Goal: Submit feedback/report problem

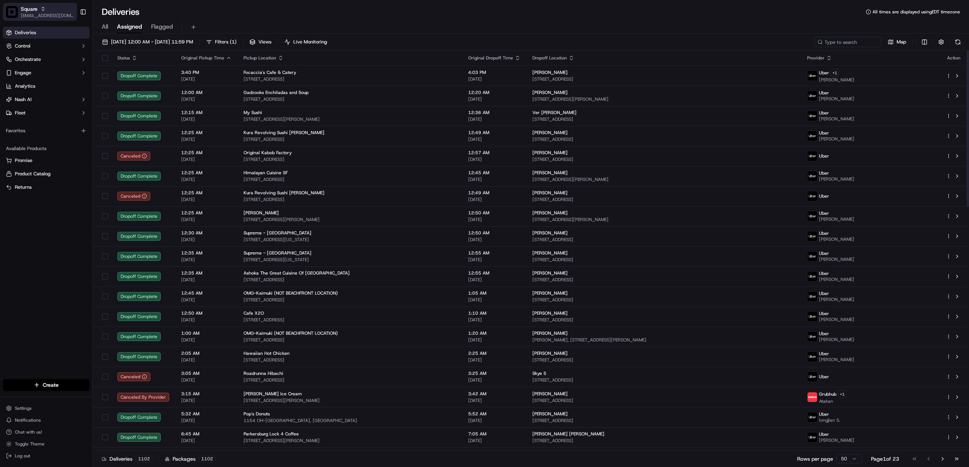
click at [35, 10] on span "Square" at bounding box center [29, 8] width 17 height 7
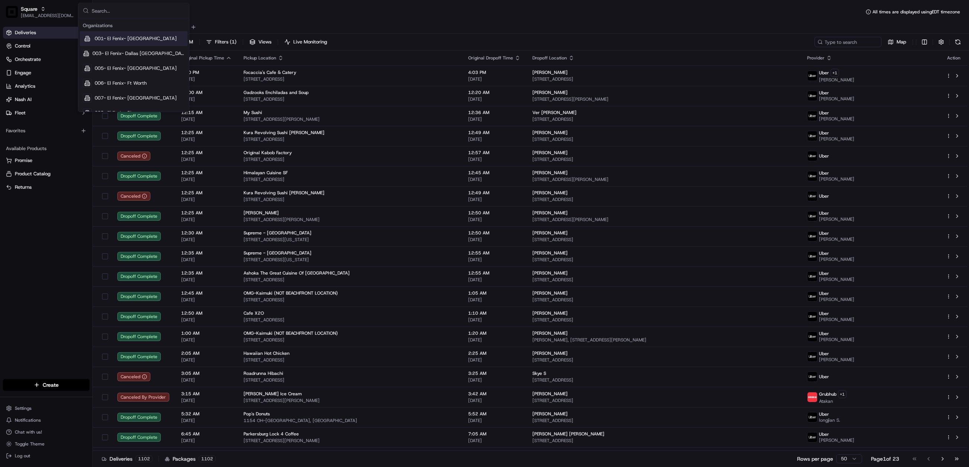
click at [104, 12] on input "text" at bounding box center [138, 10] width 93 height 15
type input "thai taste"
click at [138, 41] on div "Thai Taste" at bounding box center [134, 38] width 108 height 15
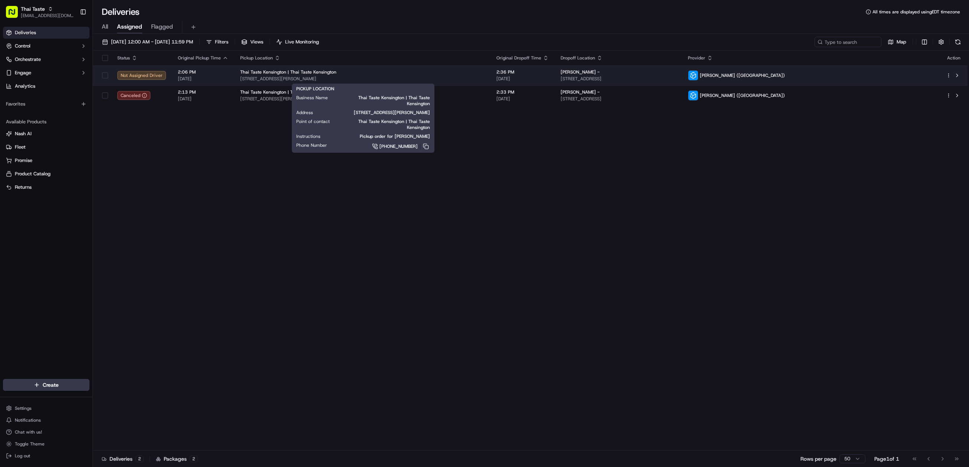
click at [460, 73] on div "Thai Taste Kensington | Thai Taste Kensington" at bounding box center [362, 72] width 244 height 6
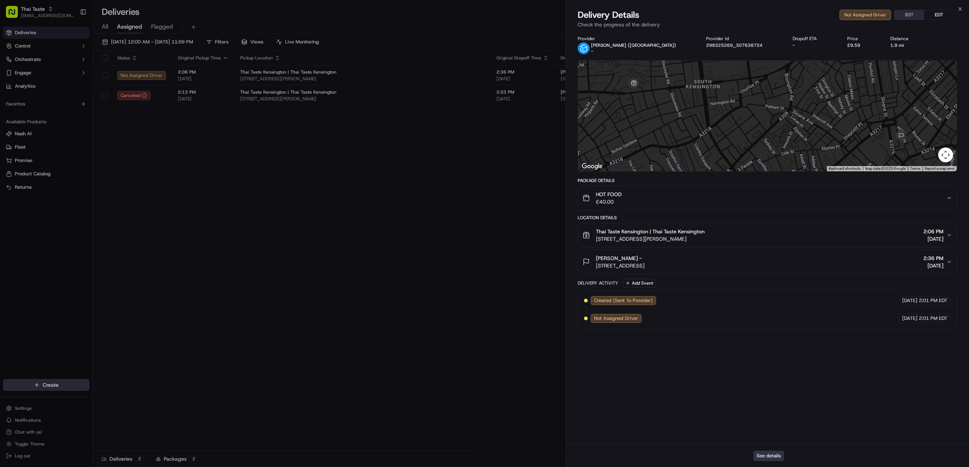
click at [772, 455] on button "See details" at bounding box center [768, 455] width 31 height 10
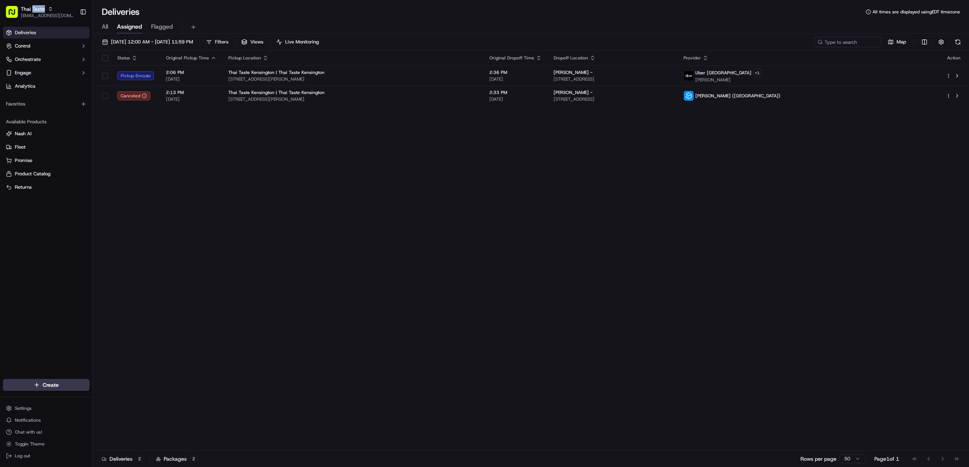
click at [32, 9] on span "Thai Taste" at bounding box center [33, 8] width 24 height 7
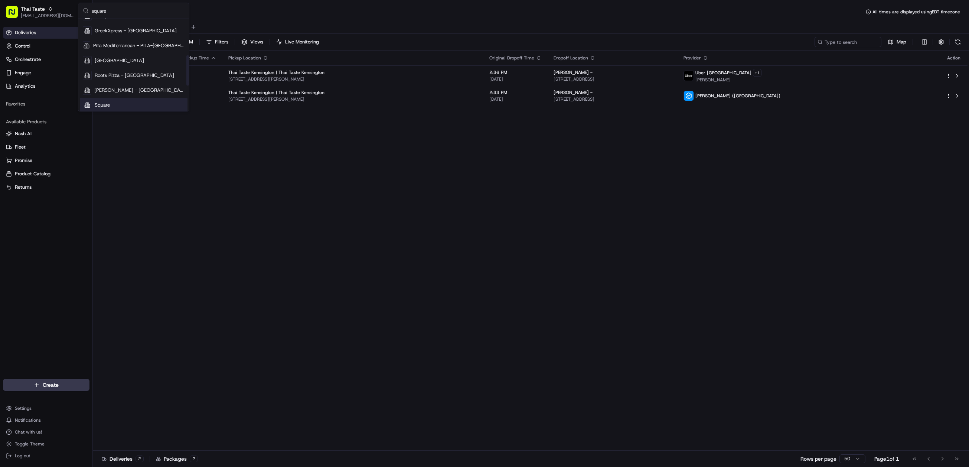
scroll to position [111, 0]
type input "square"
click at [108, 59] on span "Square" at bounding box center [102, 61] width 15 height 7
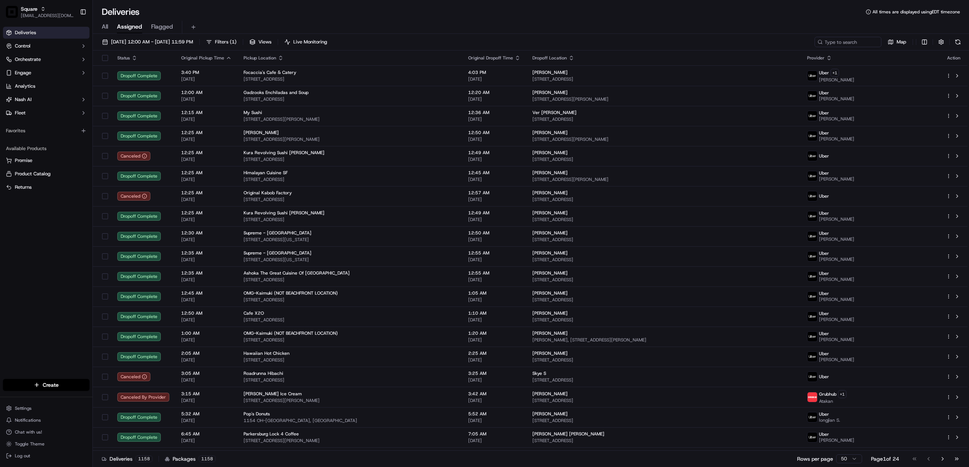
click at [842, 36] on div "09/17/2025 12:00 AM - 09/17/2025 11:59 PM Filters ( 1 ) Views Live Monitoring M…" at bounding box center [531, 251] width 876 height 434
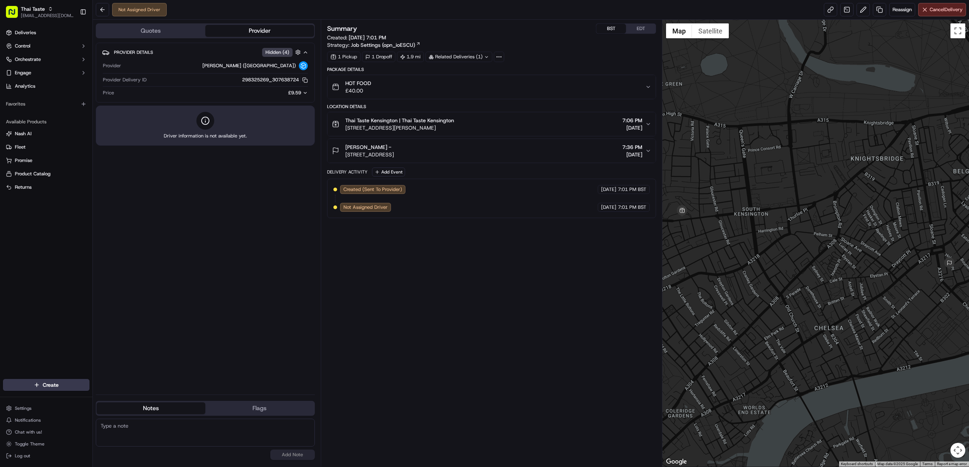
click at [612, 28] on button "BST" at bounding box center [611, 29] width 30 height 10
click at [645, 125] on icon "button" at bounding box center [648, 124] width 6 height 6
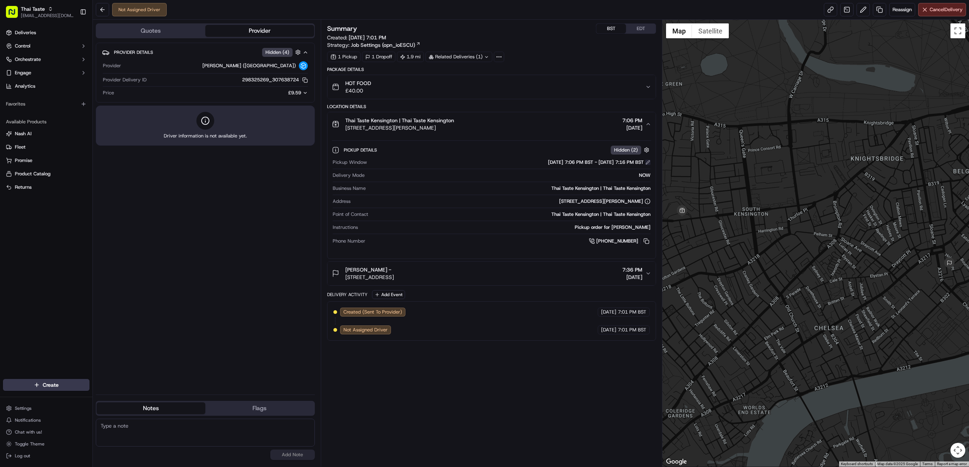
click at [647, 163] on button at bounding box center [647, 162] width 5 height 5
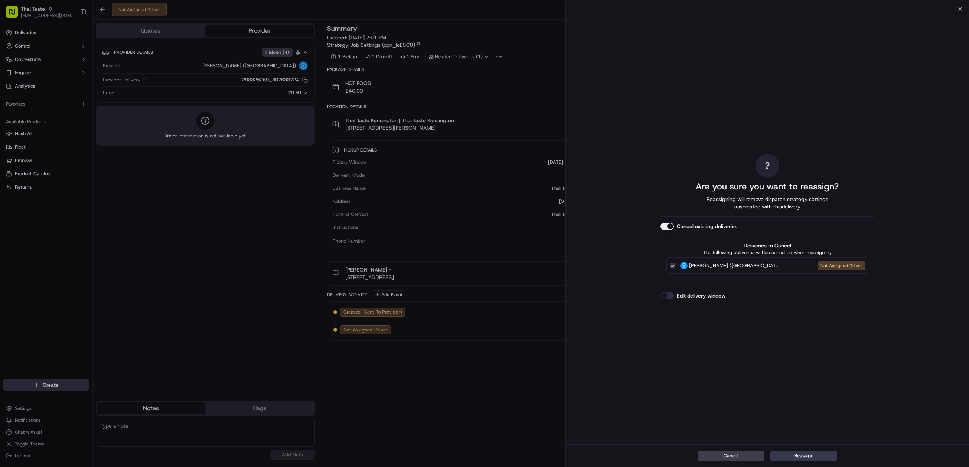
click at [667, 226] on button "Cancel existing deliveries" at bounding box center [666, 225] width 13 height 7
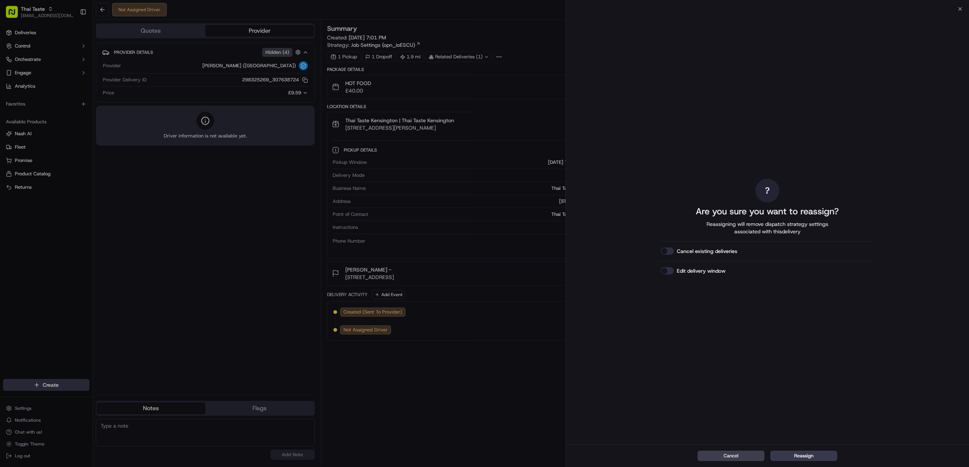
click at [664, 271] on button "Edit delivery window" at bounding box center [666, 270] width 13 height 7
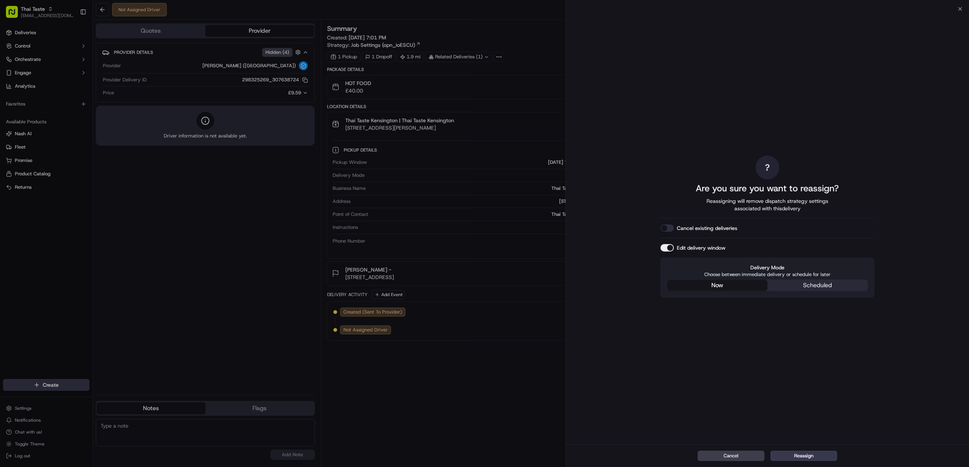
click at [712, 286] on button "now" at bounding box center [717, 284] width 100 height 11
click at [802, 287] on div "Delivery Mode Choose between immediate delivery or schedule for later now sched…" at bounding box center [767, 277] width 214 height 40
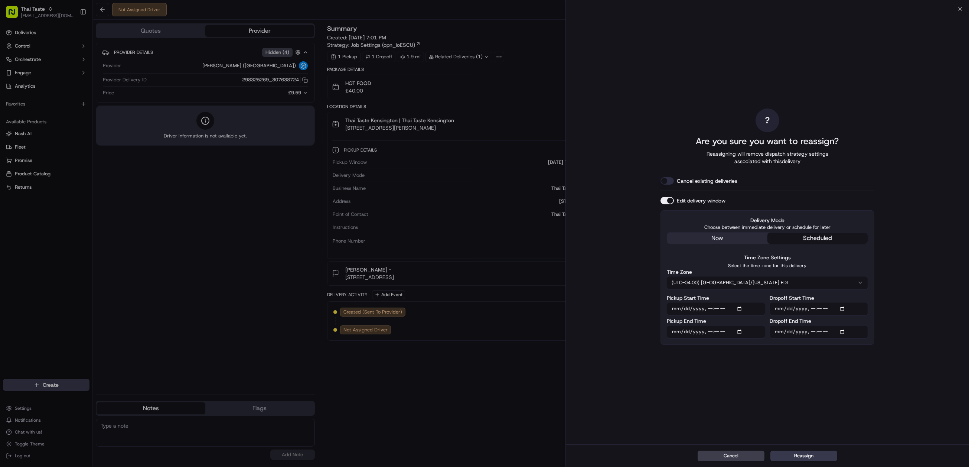
click at [707, 238] on div "? Are you sure you want to reassign? Reassigning will remove dispatch strategy …" at bounding box center [767, 226] width 214 height 432
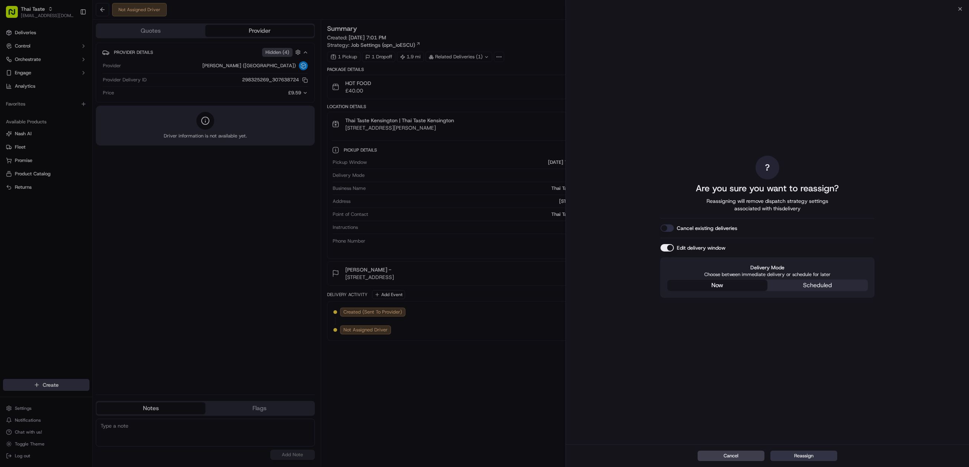
click at [798, 452] on button "Reassign" at bounding box center [803, 455] width 67 height 10
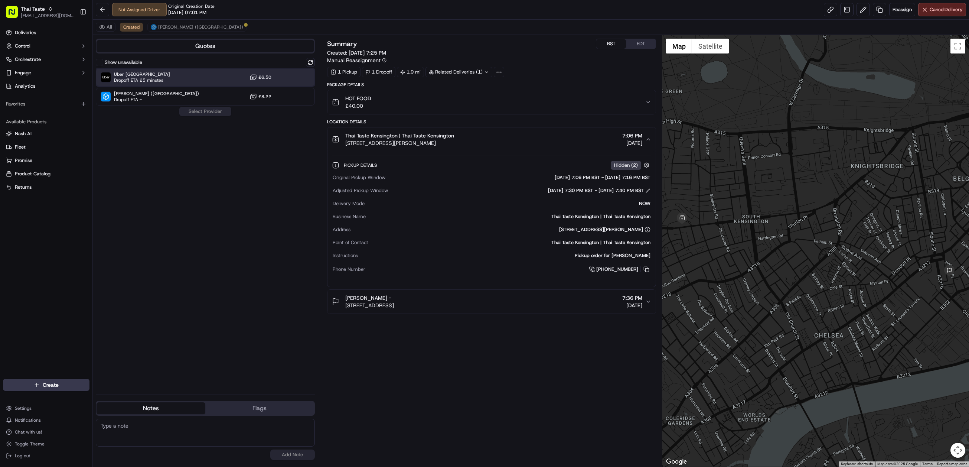
click at [203, 75] on div "Uber UK Dropoff ETA 25 minutes £6.50" at bounding box center [205, 77] width 219 height 18
click at [204, 110] on button "Assign Provider" at bounding box center [205, 111] width 53 height 9
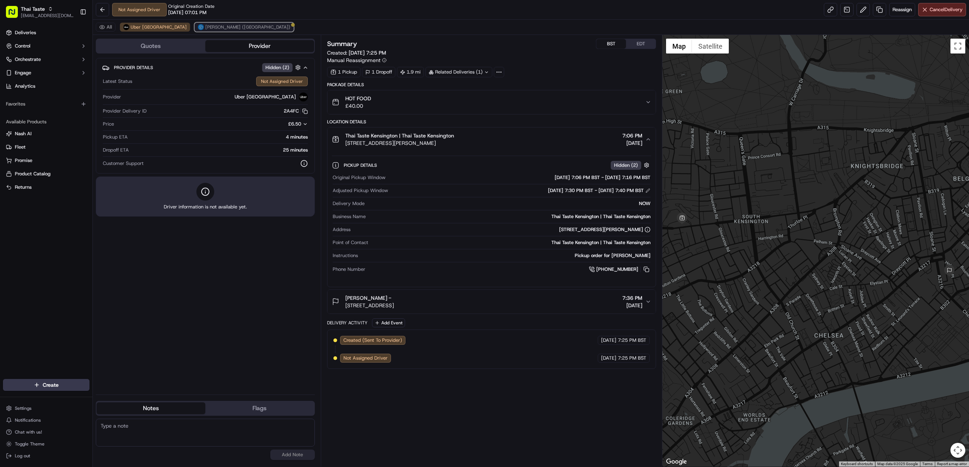
click at [205, 29] on span "Stuart (UK)" at bounding box center [247, 27] width 85 height 6
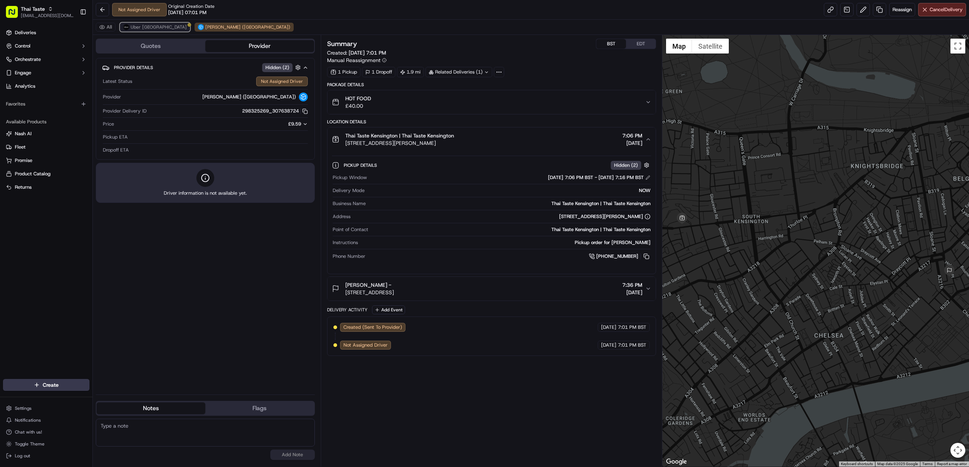
click at [136, 29] on span "Uber UK" at bounding box center [159, 27] width 56 height 6
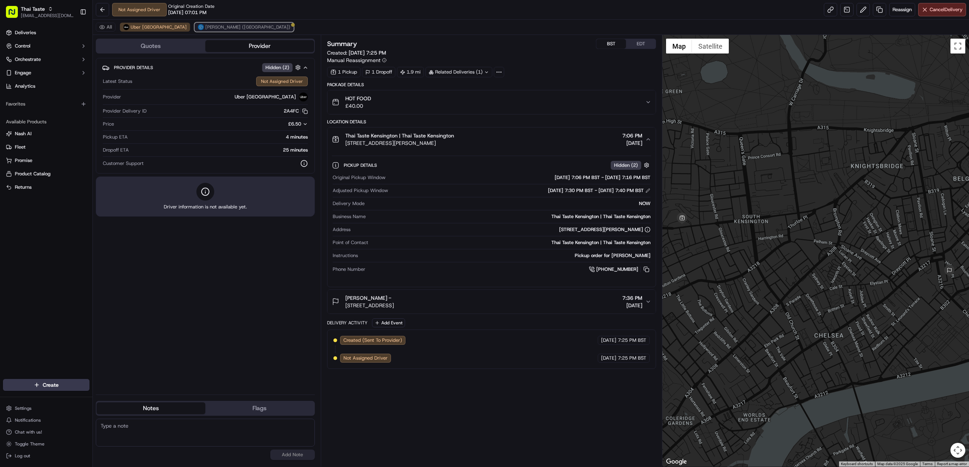
click at [205, 28] on span "Stuart (UK)" at bounding box center [247, 27] width 85 height 6
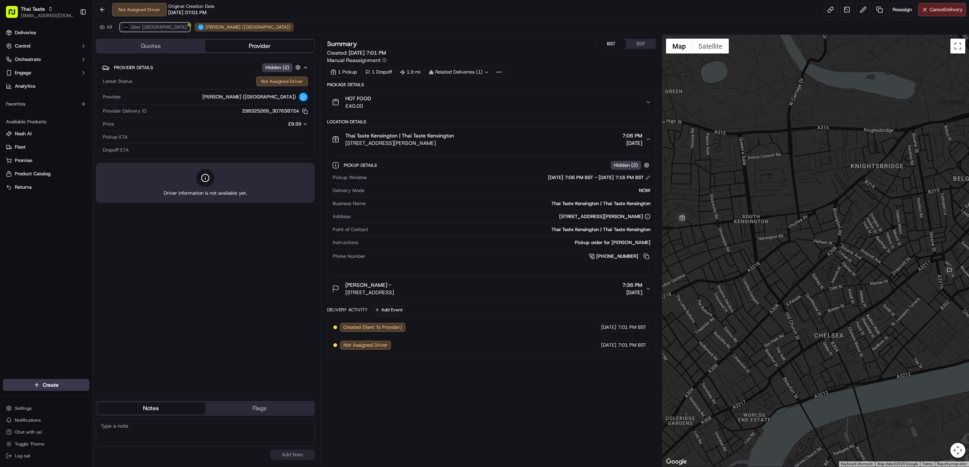
click at [136, 28] on span "Uber UK" at bounding box center [159, 27] width 56 height 6
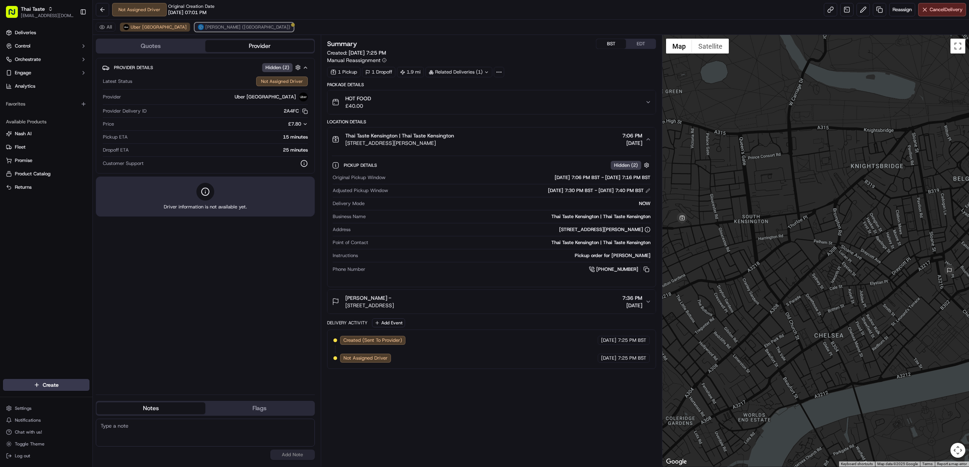
click at [205, 29] on span "Stuart (UK)" at bounding box center [247, 27] width 85 height 6
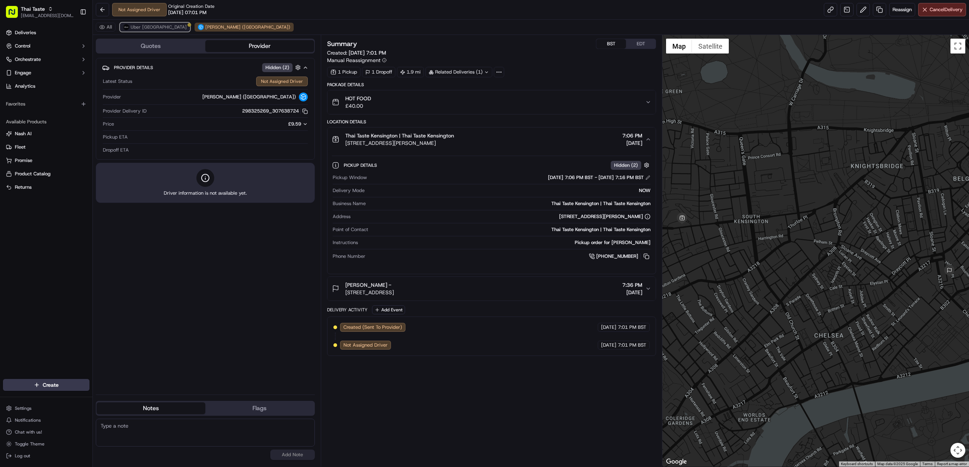
click at [138, 28] on span "Uber UK" at bounding box center [159, 27] width 56 height 6
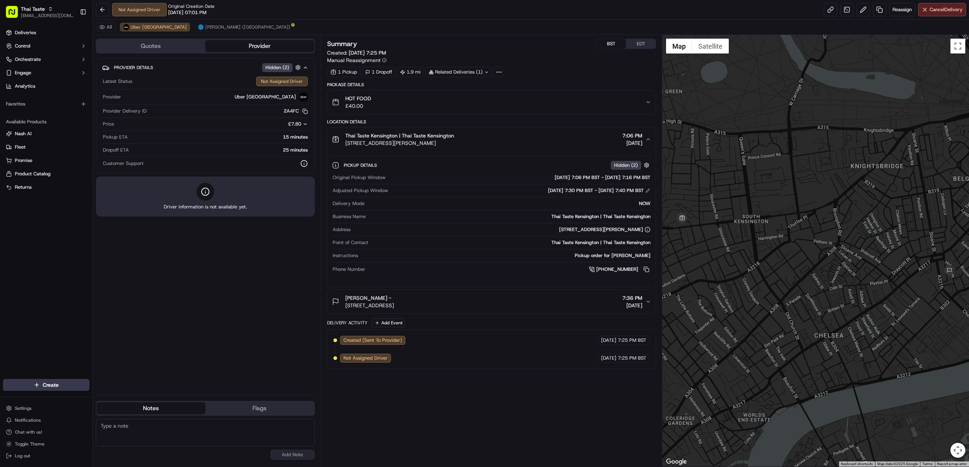
click at [196, 431] on textarea at bounding box center [205, 432] width 219 height 28
paste textarea "Chat/Caller Information: Merchant Reason for Call:"
click at [165, 435] on textarea "Chat/Caller Information: Merchant Reason for Call:" at bounding box center [205, 432] width 219 height 28
click at [205, 27] on span "Stuart (UK)" at bounding box center [247, 27] width 85 height 6
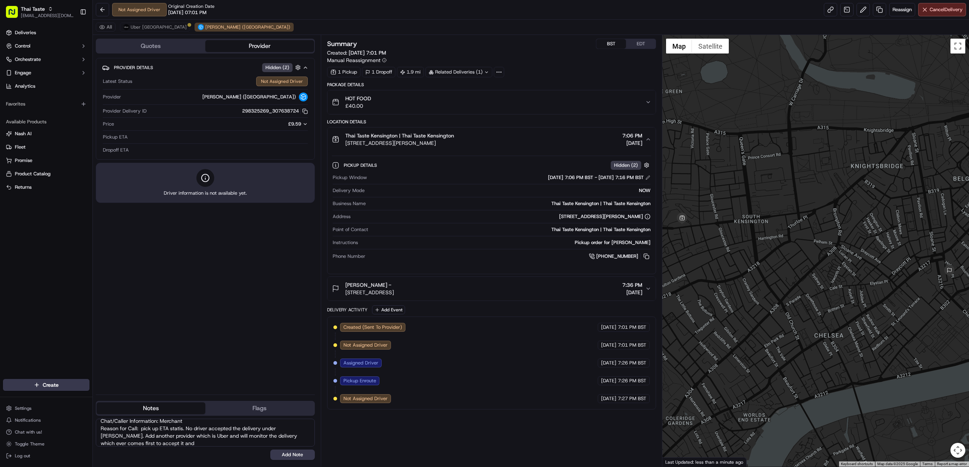
click at [156, 442] on textarea "Chat/Caller Information: Merchant Reason for Call: pick up ETA statis. No drive…" at bounding box center [205, 432] width 219 height 28
type textarea "Chat/Caller Information: Merchant Reason for Call: pick up ETA statis. No drive…"
click at [290, 455] on button "Add Note" at bounding box center [292, 454] width 45 height 10
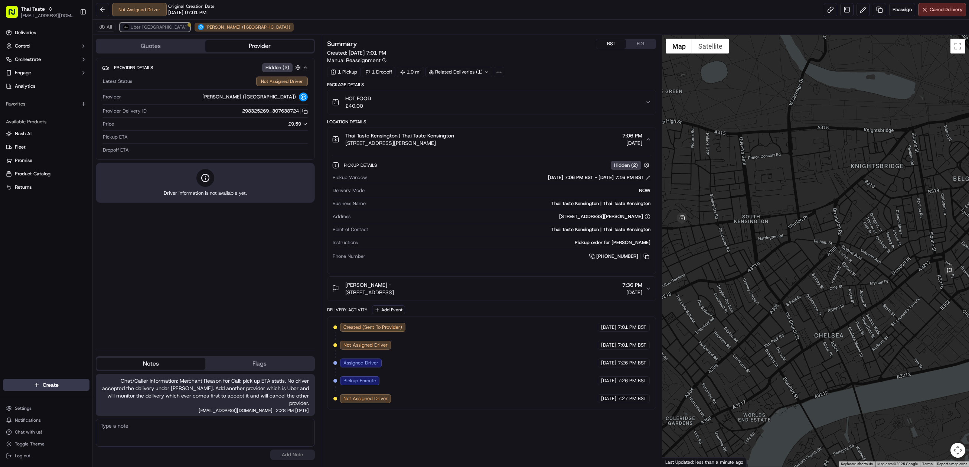
click at [141, 29] on span "Uber UK" at bounding box center [159, 27] width 56 height 6
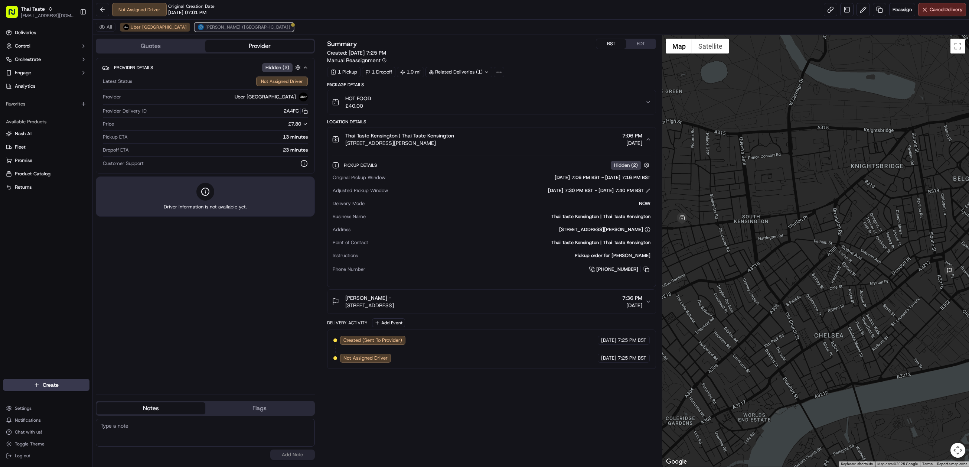
drag, startPoint x: 169, startPoint y: 28, endPoint x: 169, endPoint y: 24, distance: 4.1
click at [194, 24] on button "Stuart (UK)" at bounding box center [243, 27] width 99 height 9
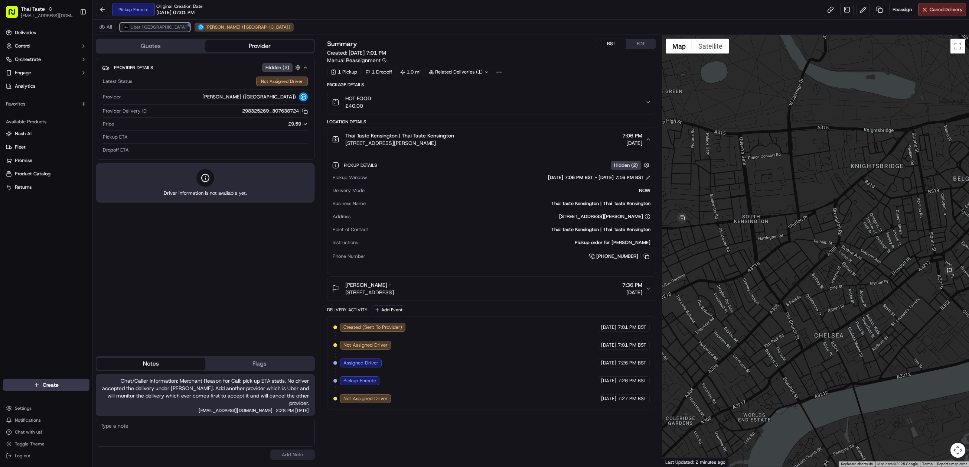
click at [139, 30] on span "Uber UK" at bounding box center [159, 27] width 56 height 6
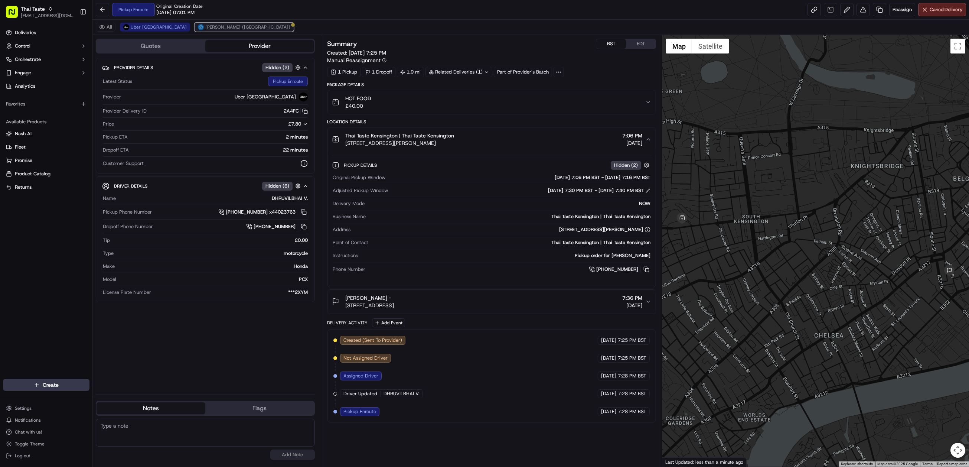
click at [205, 27] on span "Stuart (UK)" at bounding box center [247, 27] width 85 height 6
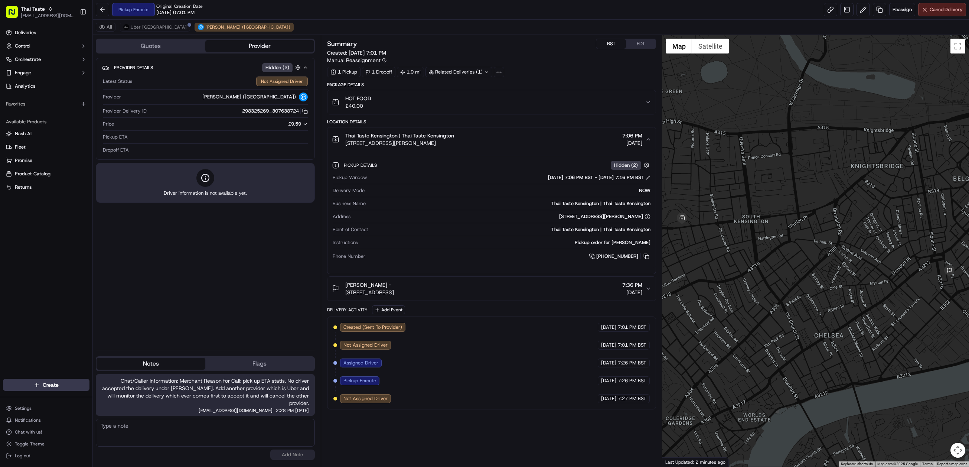
click at [952, 12] on span "Cancel Delivery" at bounding box center [945, 9] width 33 height 7
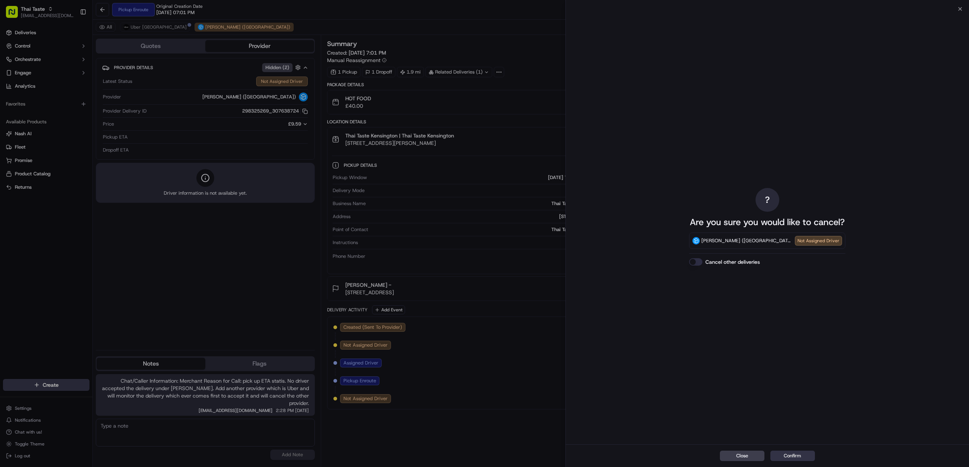
click at [792, 452] on button "Confirm" at bounding box center [792, 455] width 45 height 10
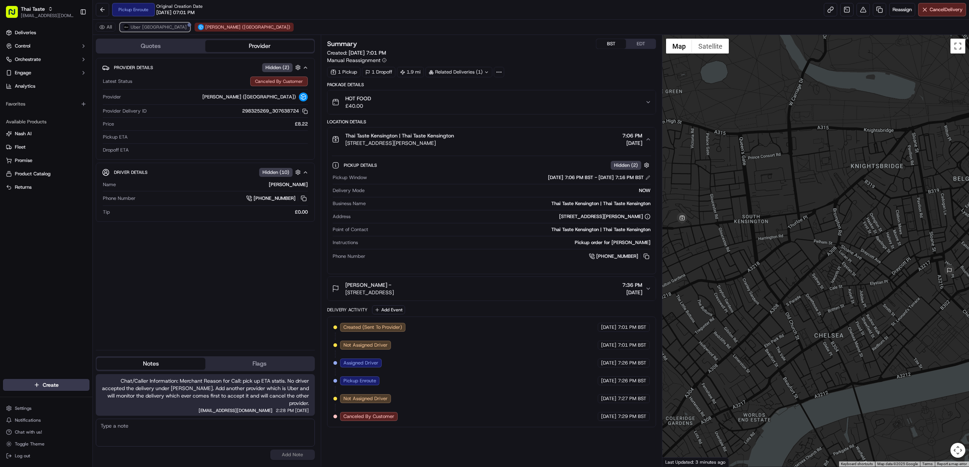
click at [139, 29] on span "Uber UK" at bounding box center [159, 27] width 56 height 6
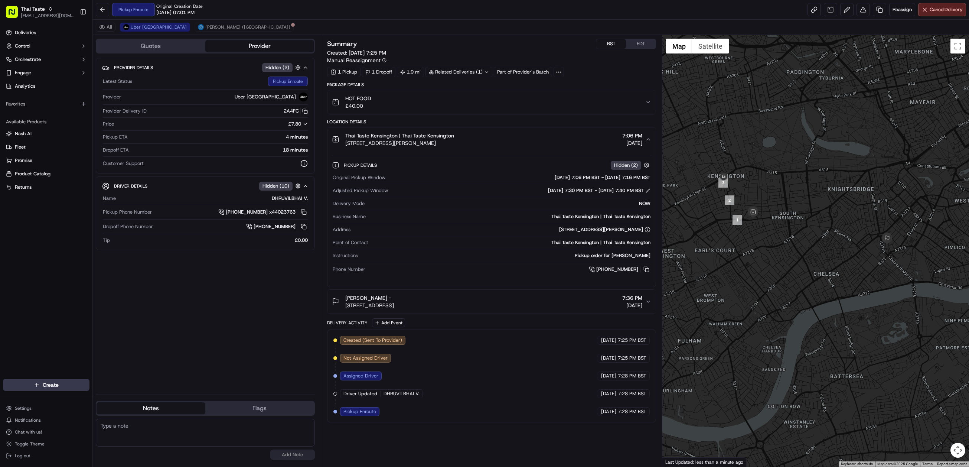
click at [580, 73] on div "1 Pickup 1 Dropoff 1.9 mi Related Deliveries (1) Part of Provider's Batch" at bounding box center [491, 72] width 329 height 10
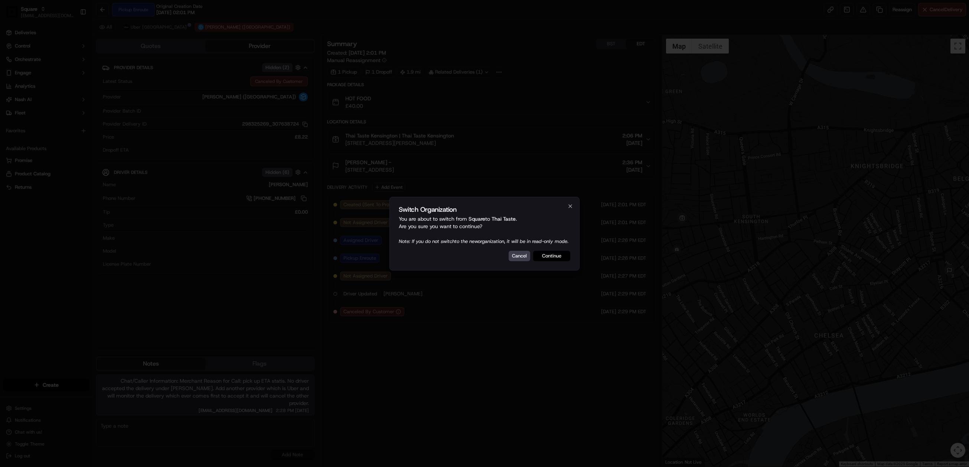
click at [548, 258] on button "Continue" at bounding box center [551, 256] width 37 height 10
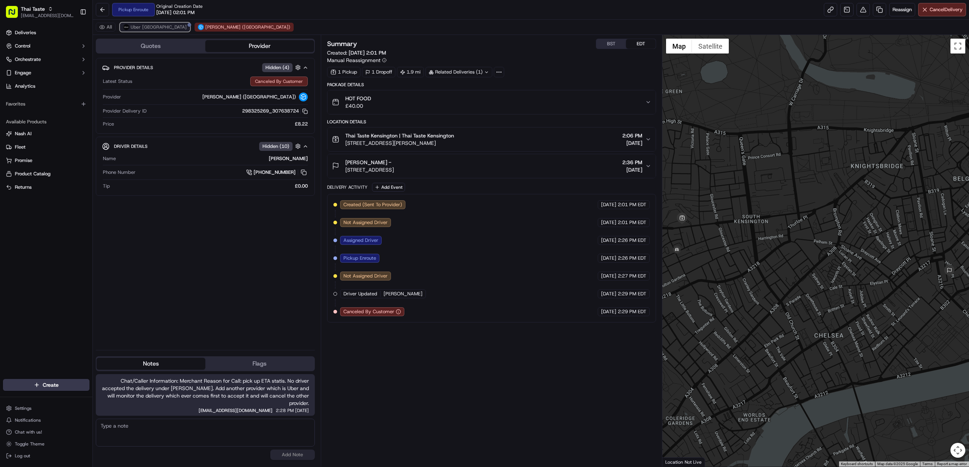
click at [136, 27] on span "Uber UK" at bounding box center [159, 27] width 56 height 6
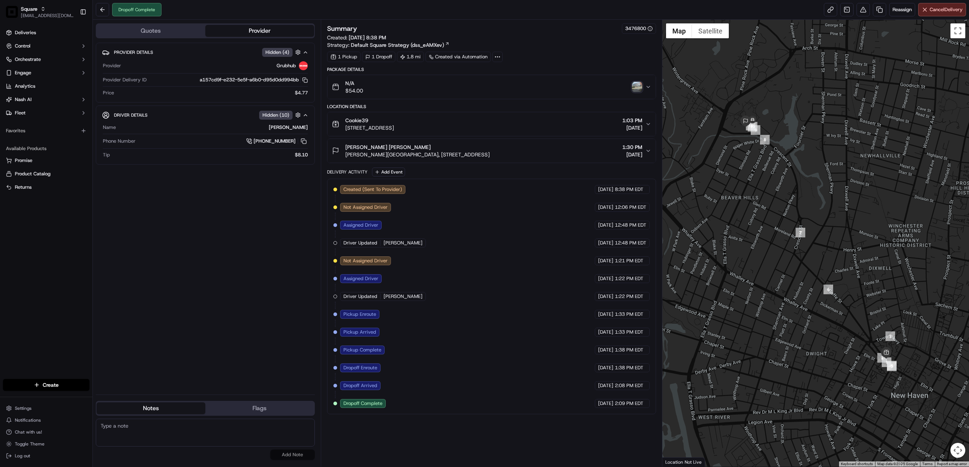
click at [637, 90] on img "button" at bounding box center [637, 87] width 10 height 10
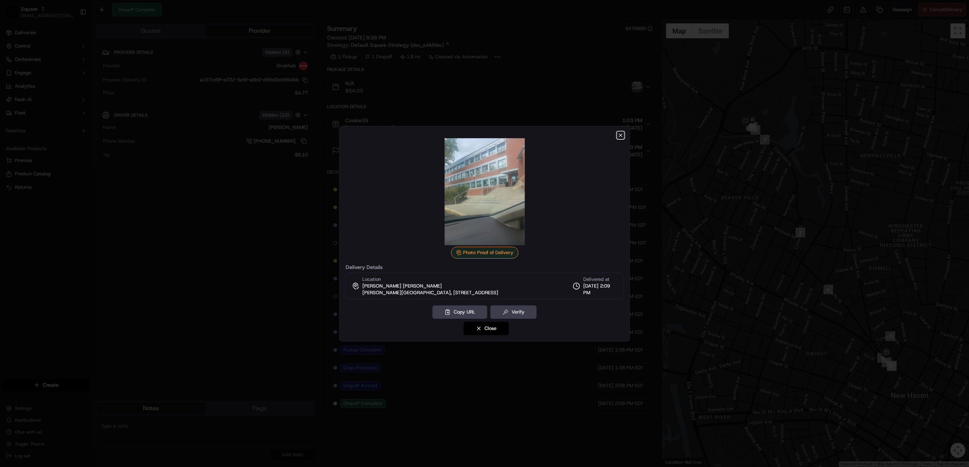
click at [621, 134] on icon "button" at bounding box center [621, 135] width 6 height 6
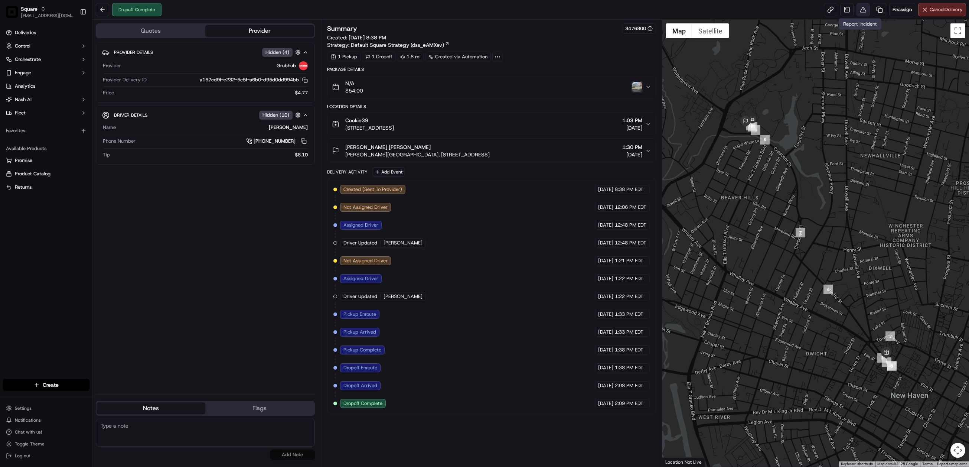
click at [857, 9] on button at bounding box center [862, 9] width 13 height 13
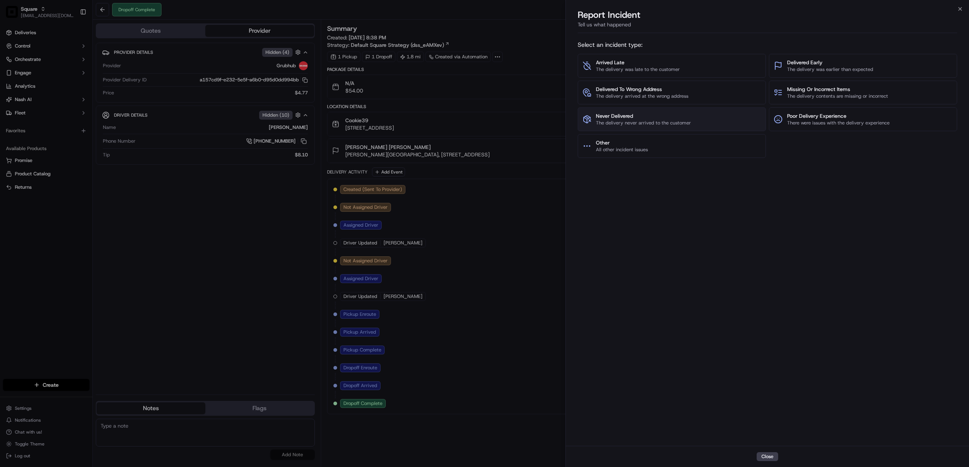
click at [658, 114] on span "Never Delivered" at bounding box center [643, 115] width 95 height 7
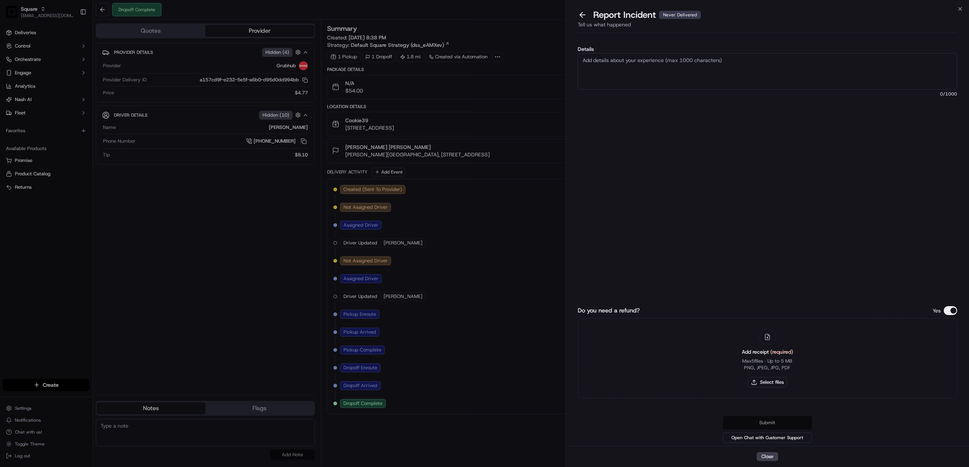
click at [599, 69] on textarea "Details" at bounding box center [768, 71] width 380 height 36
click at [723, 59] on textarea "As per customer, they never received the order from the grubhub driver. Proof o…" at bounding box center [768, 71] width 380 height 36
type textarea "As per customer, they never received the order from the Grubhub driver. Proof o…"
click at [954, 310] on button "Do you need a refund?" at bounding box center [950, 310] width 13 height 9
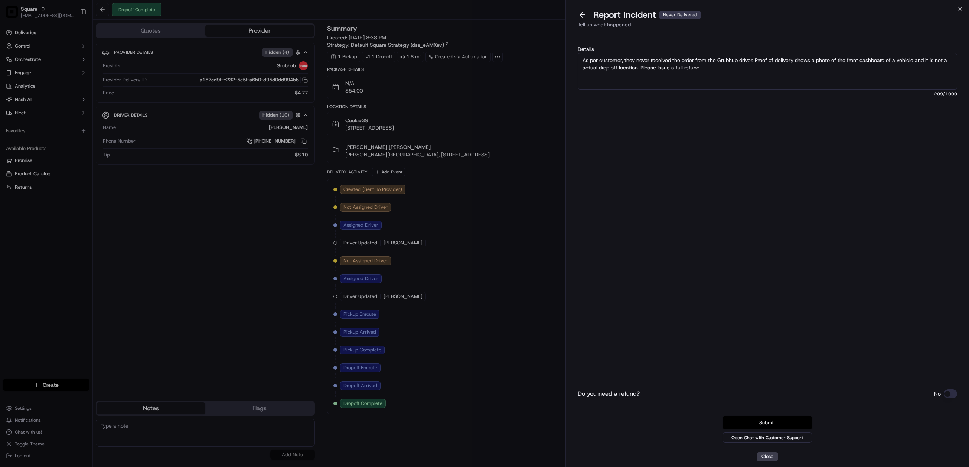
click at [765, 420] on button "Submit" at bounding box center [767, 422] width 89 height 13
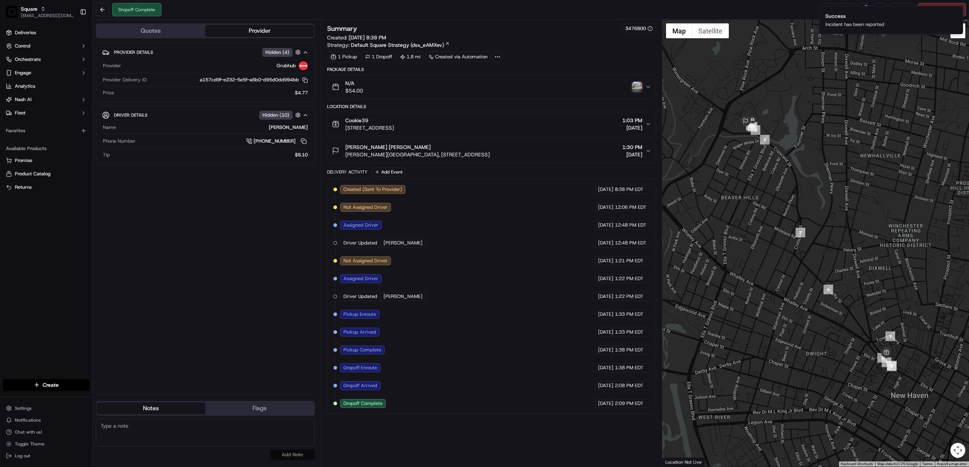
click at [187, 426] on textarea at bounding box center [205, 432] width 219 height 28
paste textarea "Chat/Caller Information: End CX Reason for Call:"
click at [157, 429] on textarea "Chat/Caller Information: End CX Reason for Call:" at bounding box center [205, 432] width 219 height 28
click at [153, 435] on textarea "Chat/Caller Information: End CX Reason for Call:" at bounding box center [205, 432] width 219 height 28
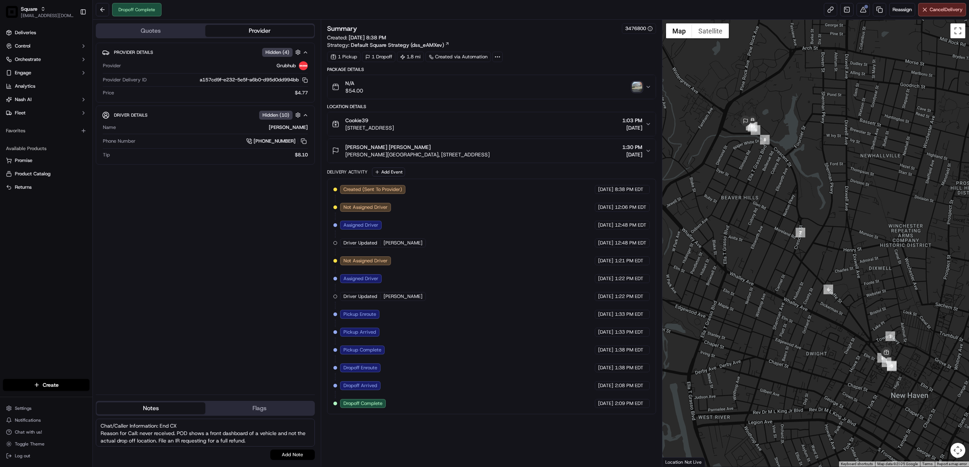
type textarea "Chat/Caller Information: End CX Reason for Call: never received. POD shows a fr…"
click at [288, 454] on button "Add Note" at bounding box center [292, 454] width 45 height 10
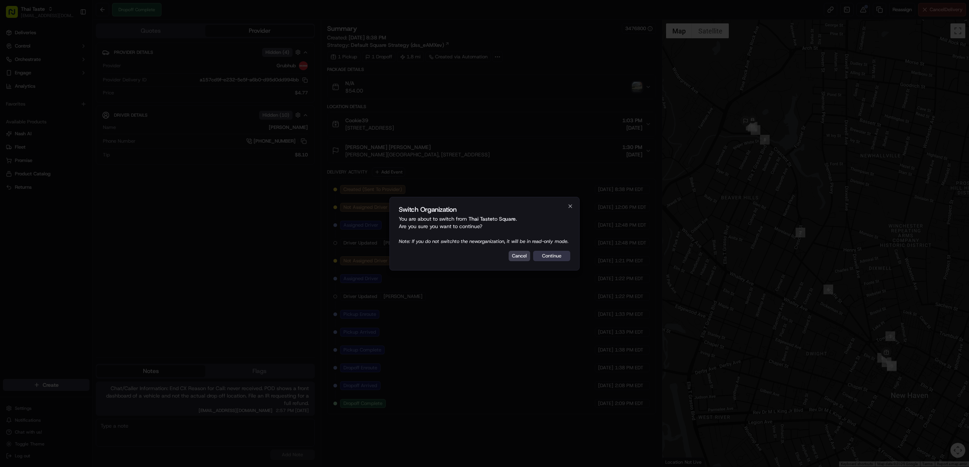
click at [556, 261] on button "Continue" at bounding box center [551, 256] width 37 height 10
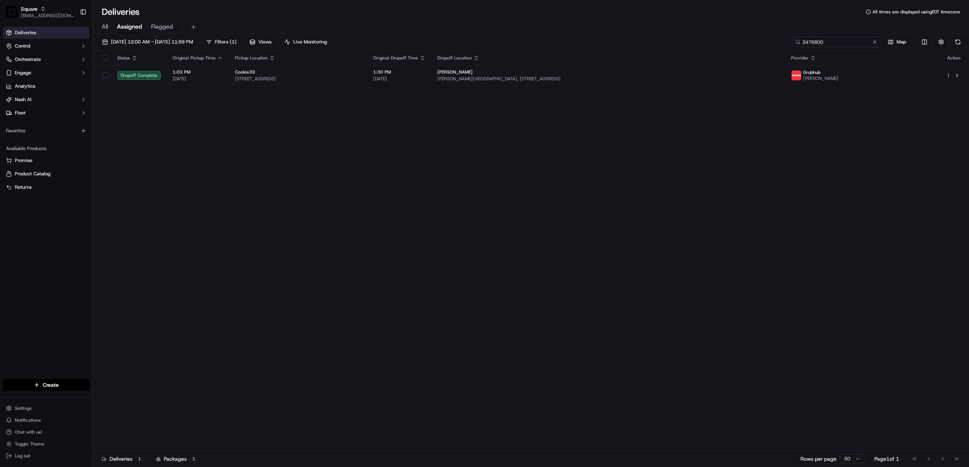
click at [831, 43] on input "3476800" at bounding box center [836, 42] width 89 height 10
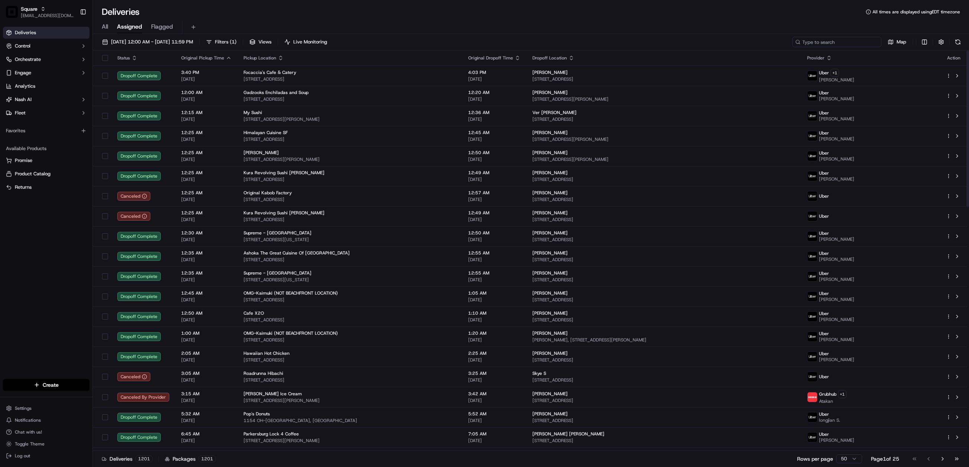
click at [851, 43] on input at bounding box center [836, 42] width 89 height 10
paste input "[PERSON_NAME]"
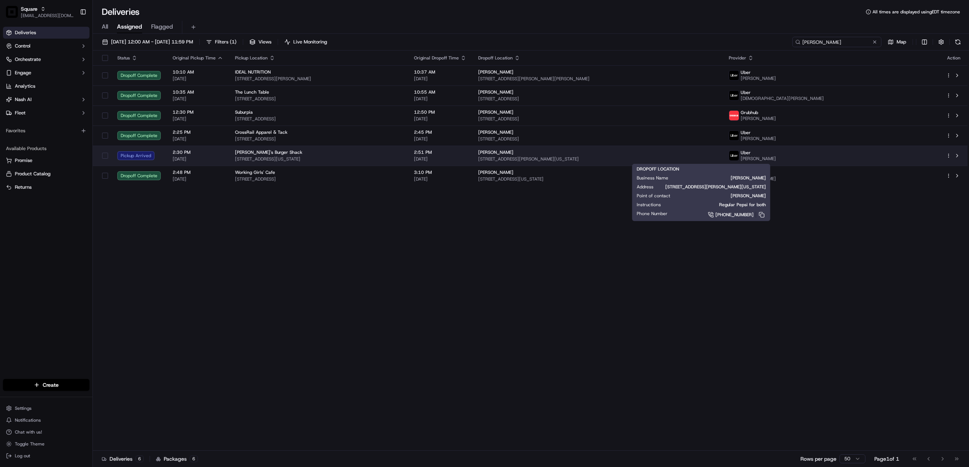
type input "[PERSON_NAME]"
click at [627, 157] on span "[STREET_ADDRESS][PERSON_NAME][US_STATE]" at bounding box center [597, 159] width 239 height 6
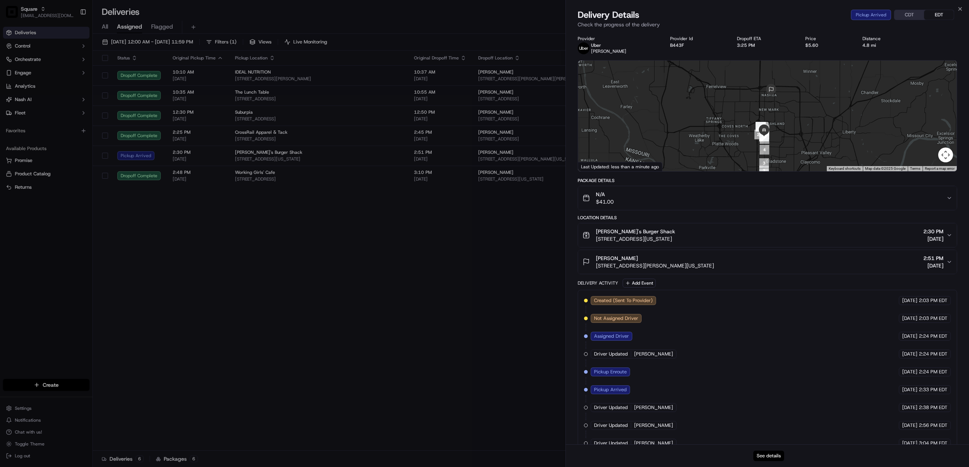
click at [770, 458] on button "See details" at bounding box center [768, 455] width 31 height 10
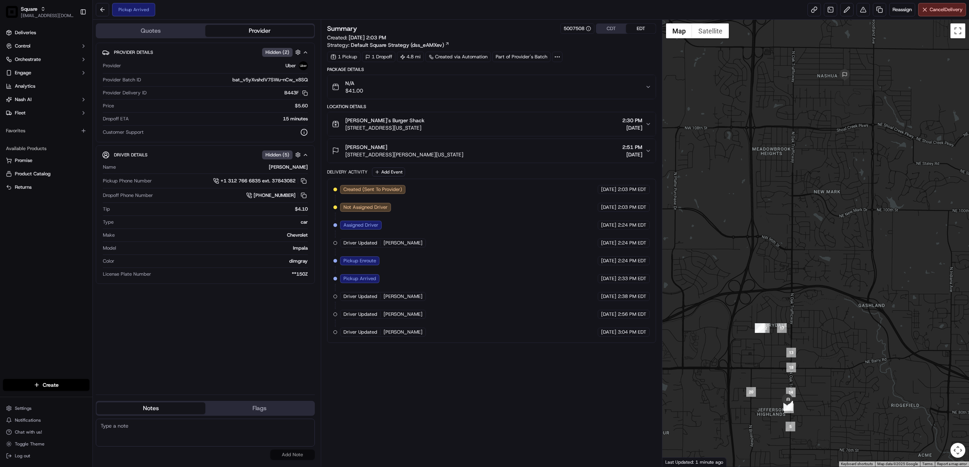
click at [650, 127] on icon "button" at bounding box center [648, 124] width 6 height 6
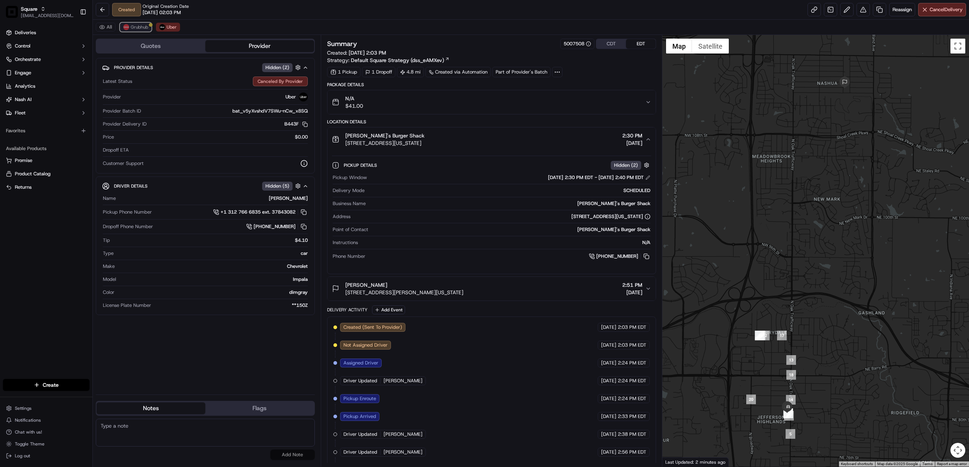
click at [140, 28] on span "Grubhub" at bounding box center [139, 27] width 17 height 6
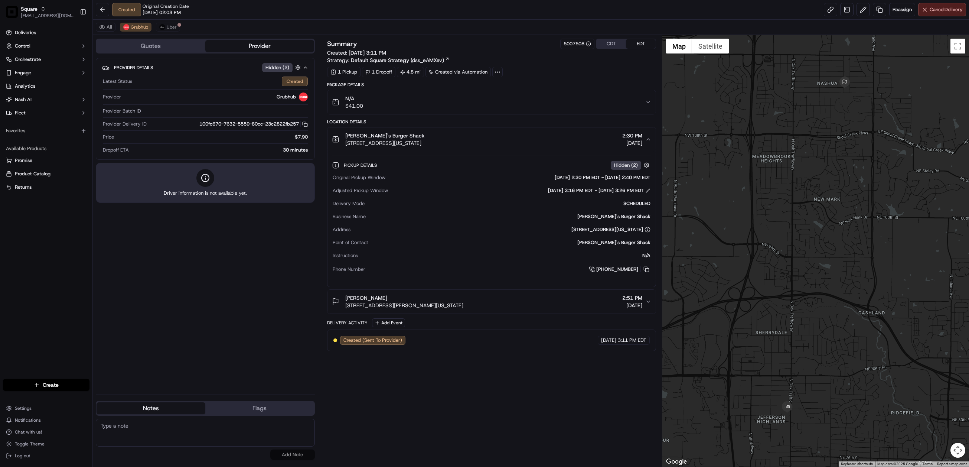
click at [938, 9] on span "Cancel Delivery" at bounding box center [945, 9] width 33 height 7
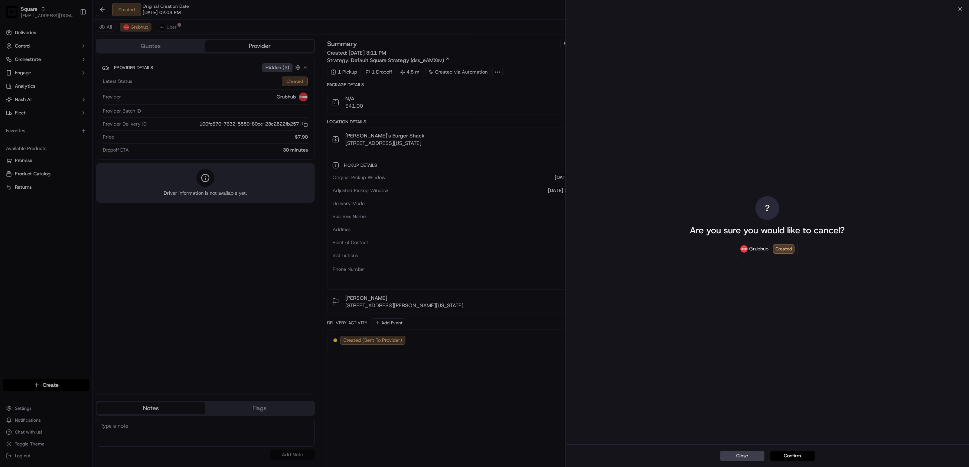
click at [798, 455] on button "Confirm" at bounding box center [792, 455] width 45 height 10
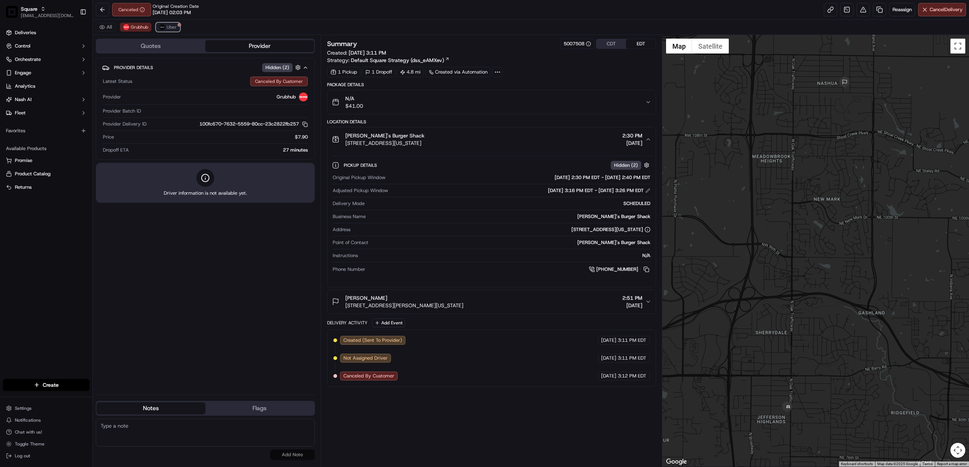
click at [174, 27] on span "Uber" at bounding box center [172, 27] width 10 height 6
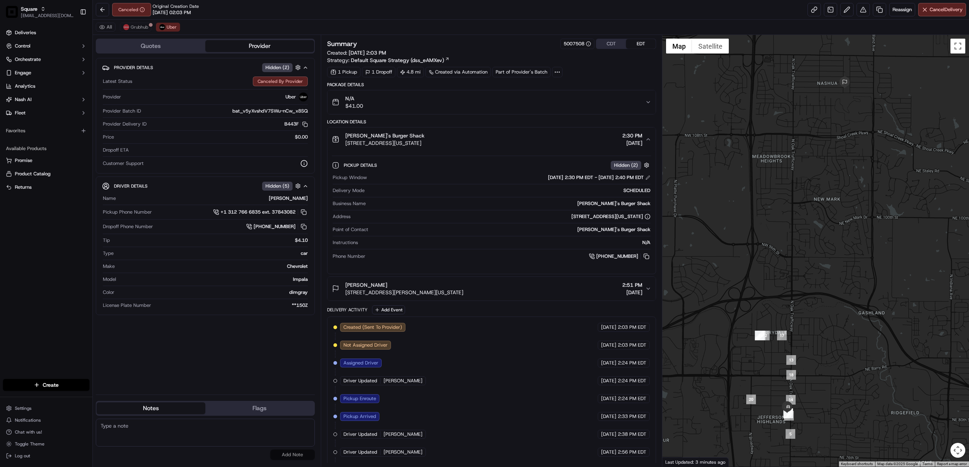
click at [611, 43] on button "CDT" at bounding box center [611, 44] width 30 height 10
click at [606, 43] on button "CDT" at bounding box center [611, 44] width 30 height 10
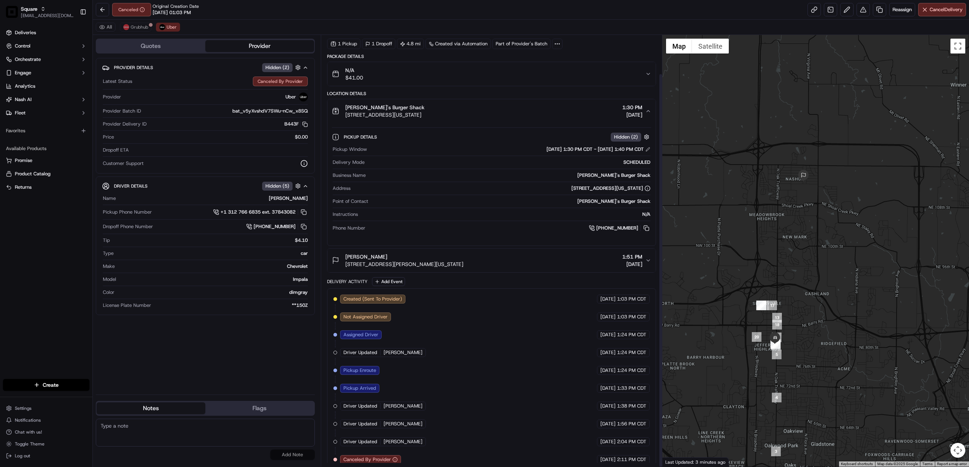
scroll to position [42, 0]
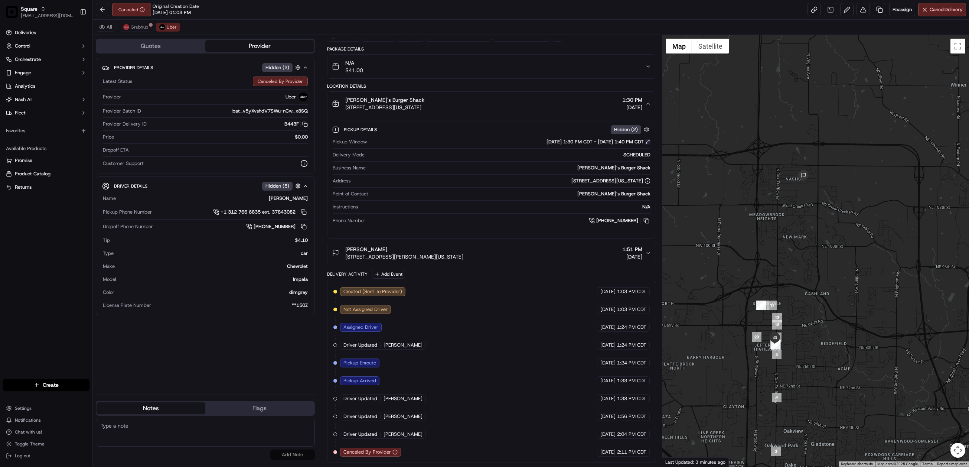
click at [647, 139] on button at bounding box center [647, 141] width 5 height 5
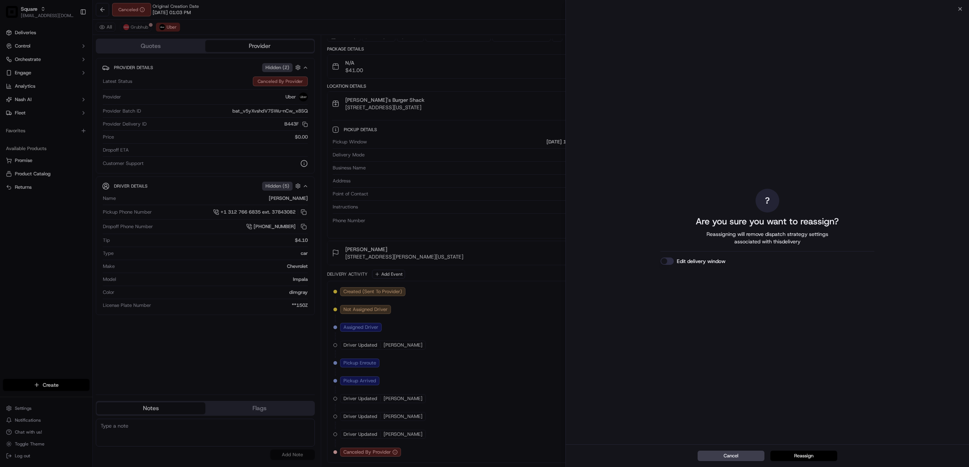
click at [805, 454] on button "Reassign" at bounding box center [803, 455] width 67 height 10
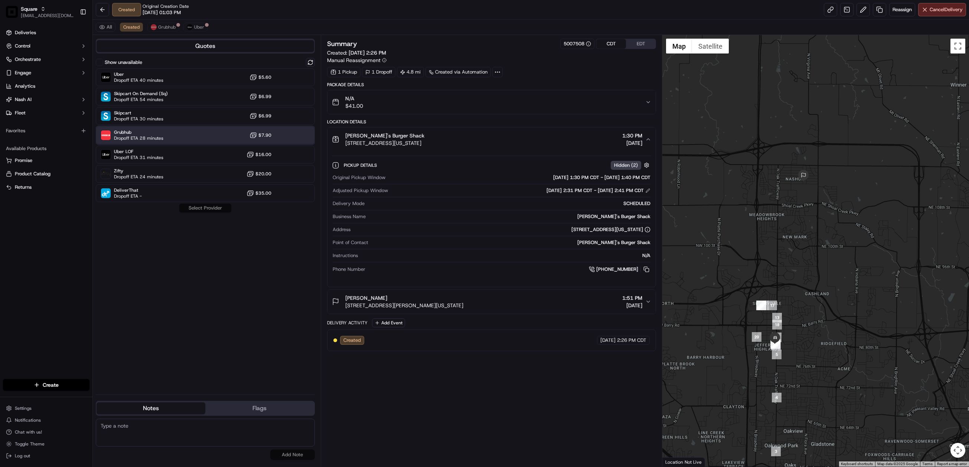
click at [182, 130] on div "Grubhub Dropoff ETA 28 minutes $7.90" at bounding box center [205, 135] width 219 height 18
click at [216, 210] on button "Assign Provider" at bounding box center [205, 207] width 53 height 9
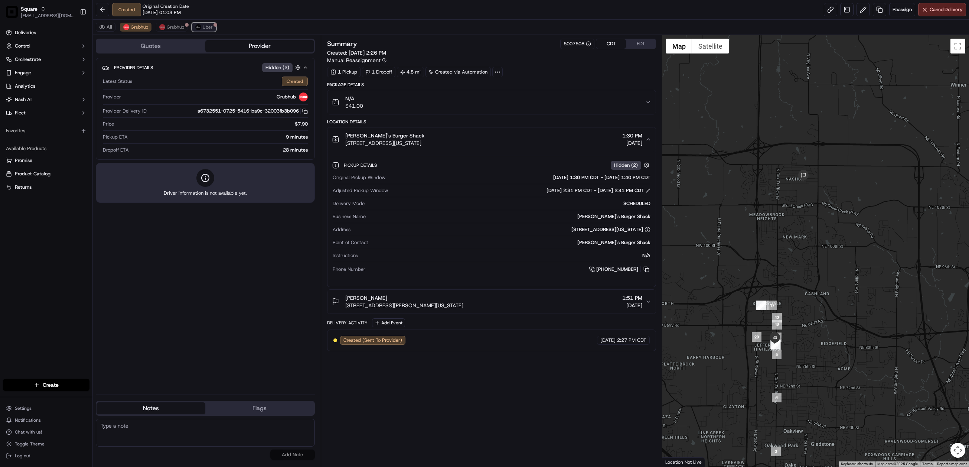
click at [209, 29] on span "Uber" at bounding box center [208, 27] width 10 height 6
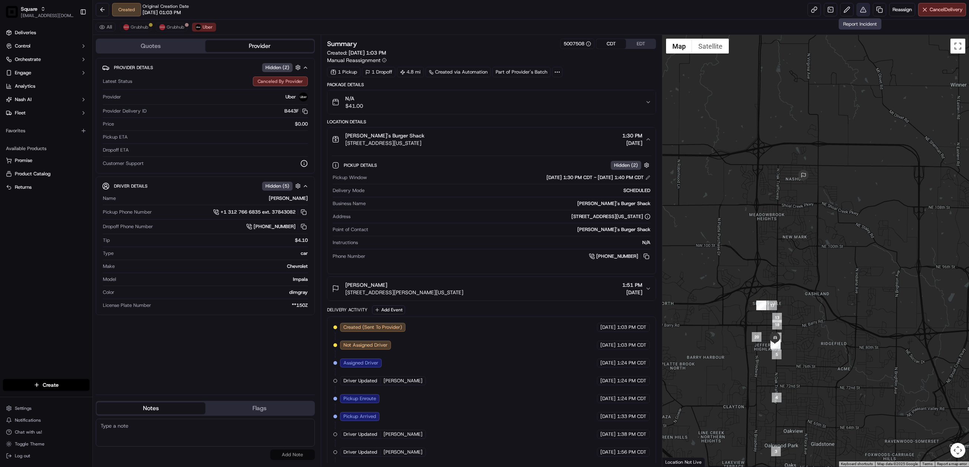
click at [859, 7] on button at bounding box center [862, 9] width 13 height 13
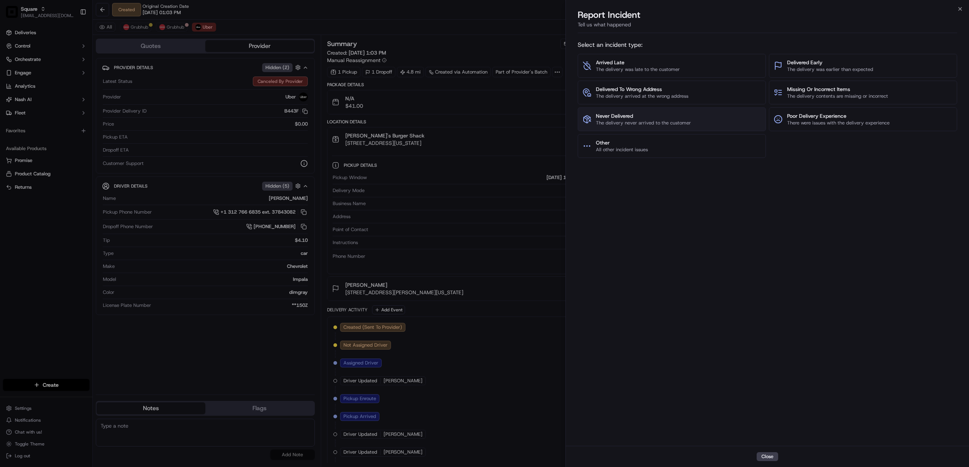
click at [650, 115] on span "Never Delivered" at bounding box center [643, 115] width 95 height 7
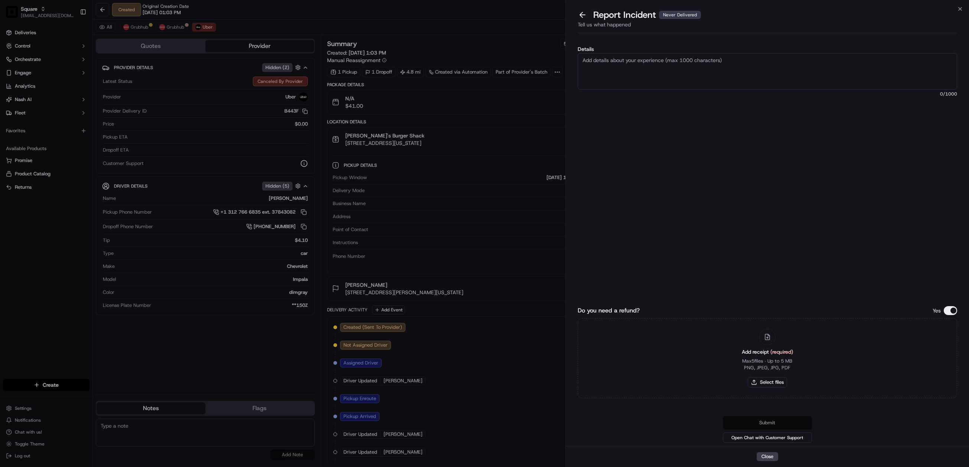
click at [641, 65] on textarea "Details" at bounding box center [768, 71] width 380 height 36
type textarea "As per customer, the Uber driver by the name [PERSON_NAME] took the order and f…"
click at [949, 307] on button "Do you need a refund?" at bounding box center [950, 310] width 13 height 9
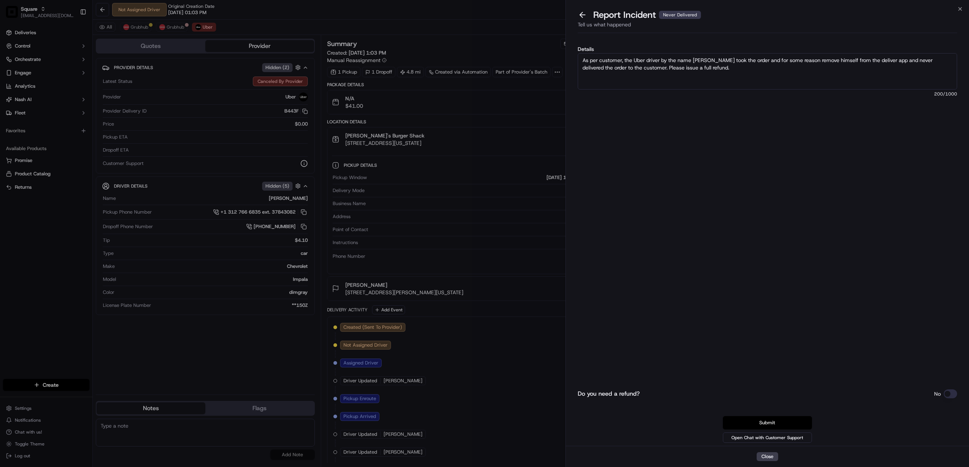
click at [773, 421] on button "Submit" at bounding box center [767, 422] width 89 height 13
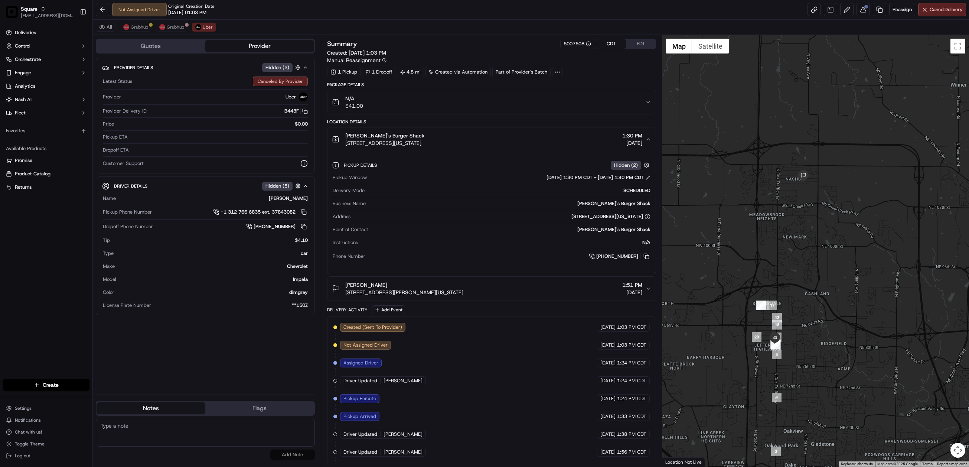
click at [157, 435] on textarea at bounding box center [205, 432] width 219 height 28
paste textarea "Chat/Caller Information: End CX Reason for Call:"
click at [156, 435] on textarea "Chat/Caller Information: End CX Reason for Call:" at bounding box center [205, 432] width 219 height 28
type textarea "Chat/Caller Information: End CX Reason for Call: Driver nuisance. Called mercha…"
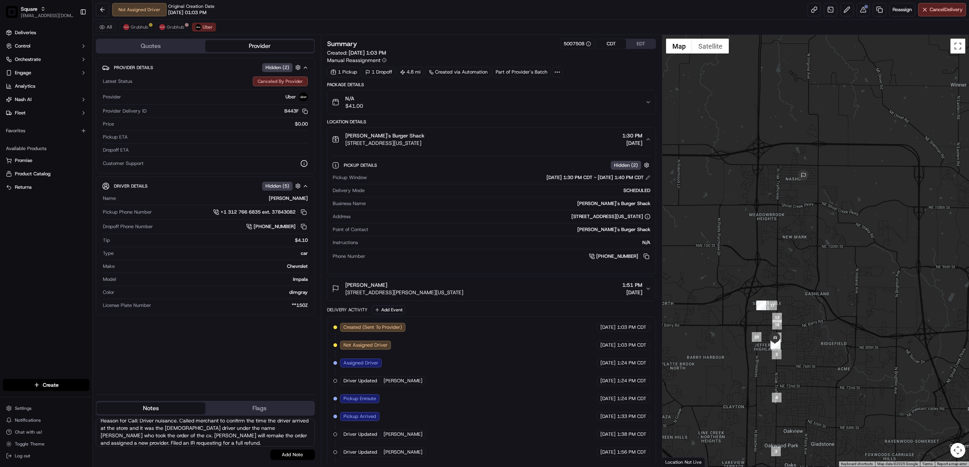
click at [288, 454] on button "Add Note" at bounding box center [292, 454] width 45 height 10
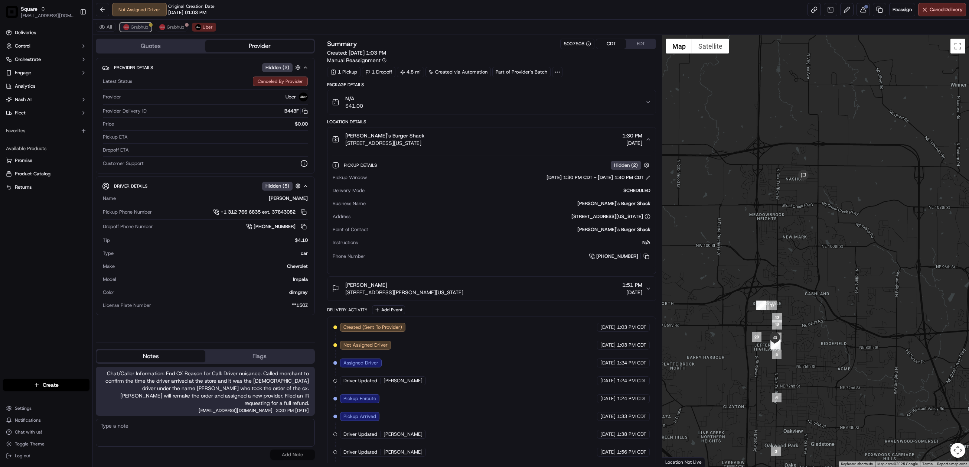
click at [136, 28] on span "Grubhub" at bounding box center [139, 27] width 17 height 6
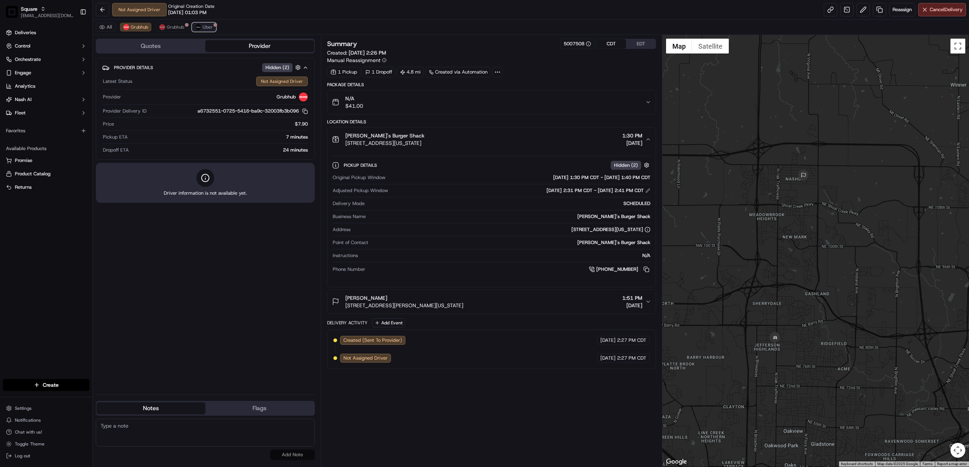
click at [203, 29] on button "Uber" at bounding box center [204, 27] width 24 height 9
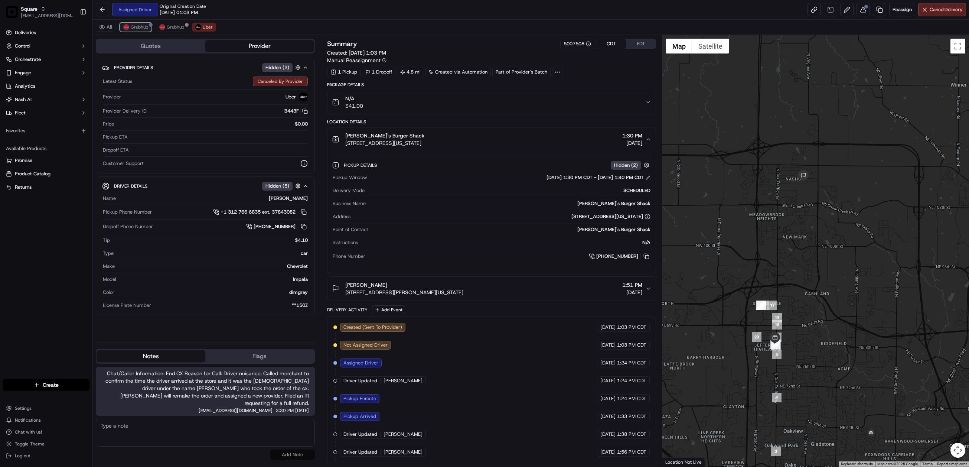
click at [135, 27] on span "Grubhub" at bounding box center [139, 27] width 17 height 6
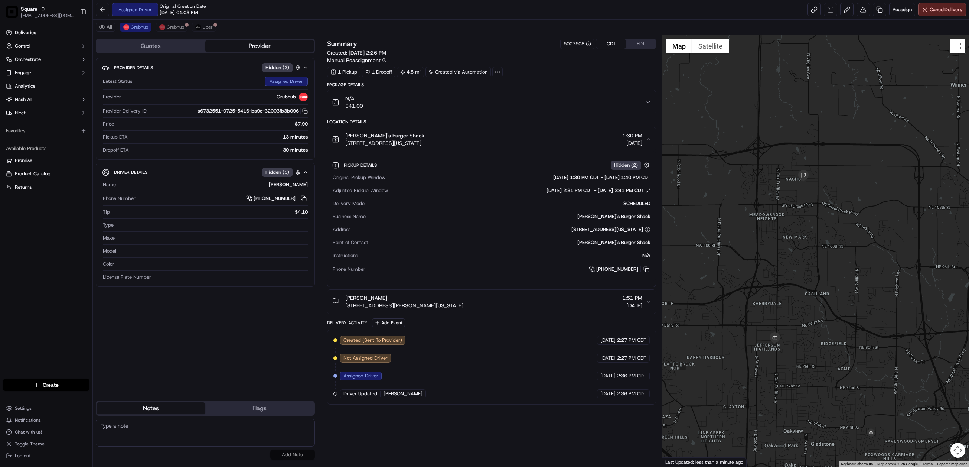
click at [427, 441] on div "Summary 5007508 CDT EDT Created: [DATE] 2:26 PM Manual Reassignment 1 Pickup 1 …" at bounding box center [491, 251] width 329 height 424
click at [431, 430] on div "Summary 5007508 CDT EDT Created: [DATE] 2:26 PM Manual Reassignment 1 Pickup 1 …" at bounding box center [491, 251] width 329 height 424
